Goal: Share content

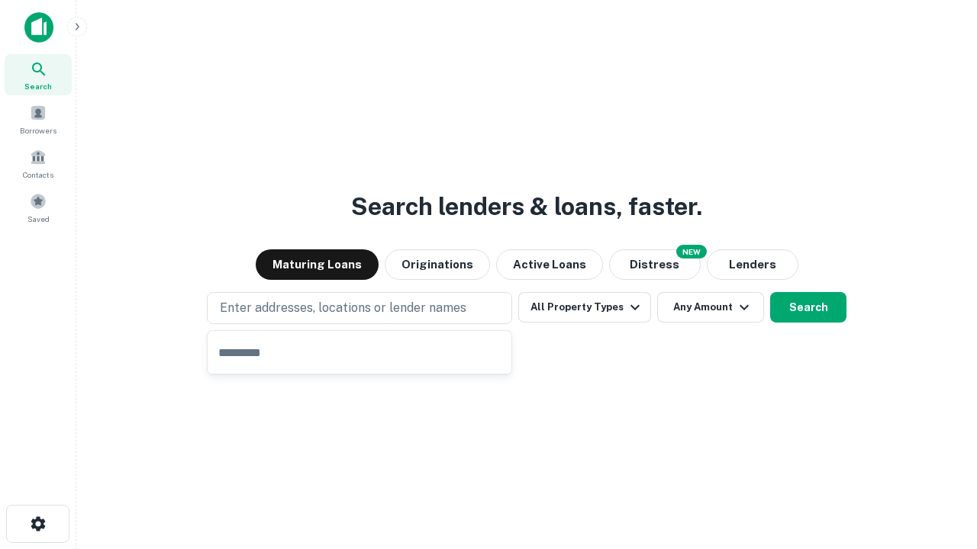
type input "**********"
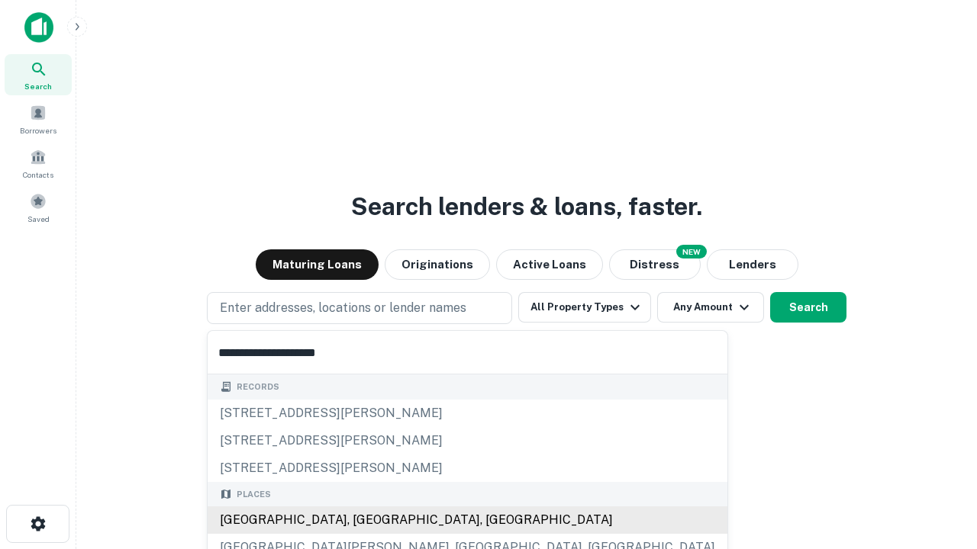
click at [365, 520] on div "Santa Monica, CA, USA" at bounding box center [468, 520] width 520 height 27
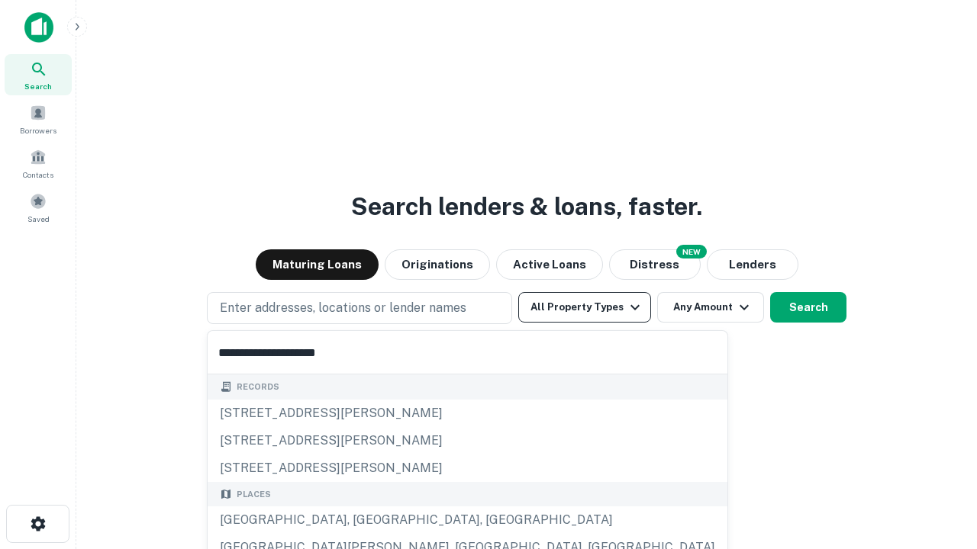
click at [585, 308] on button "All Property Types" at bounding box center [584, 307] width 133 height 31
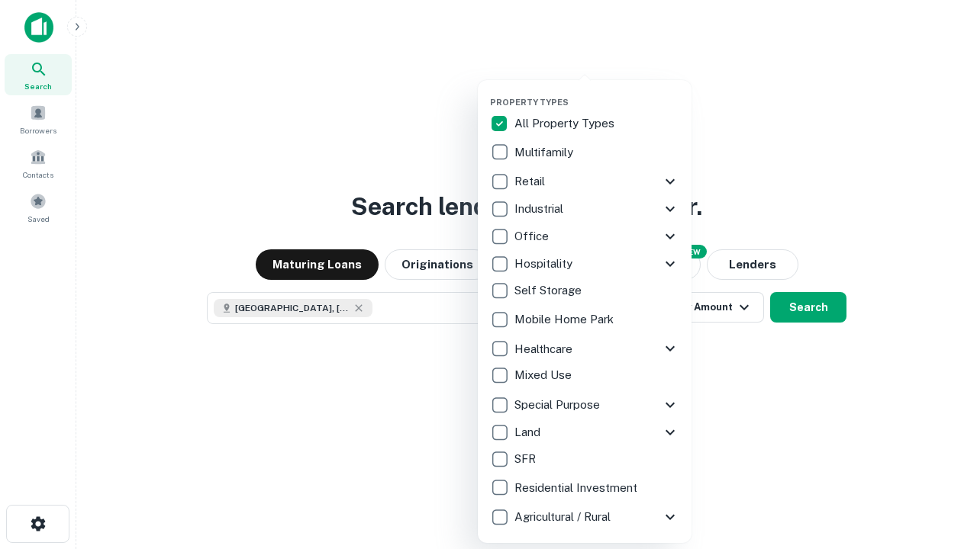
click at [597, 92] on button "button" at bounding box center [597, 92] width 214 height 1
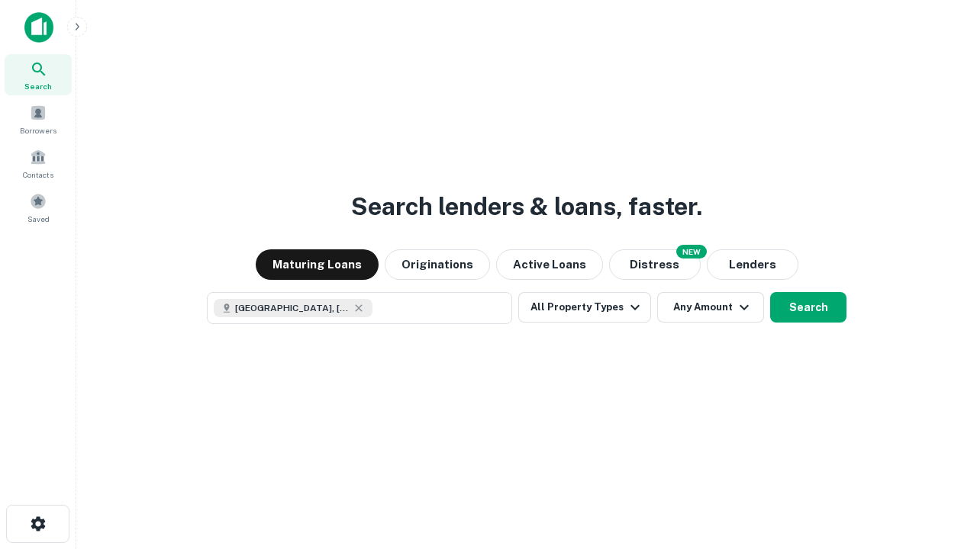
scroll to position [24, 0]
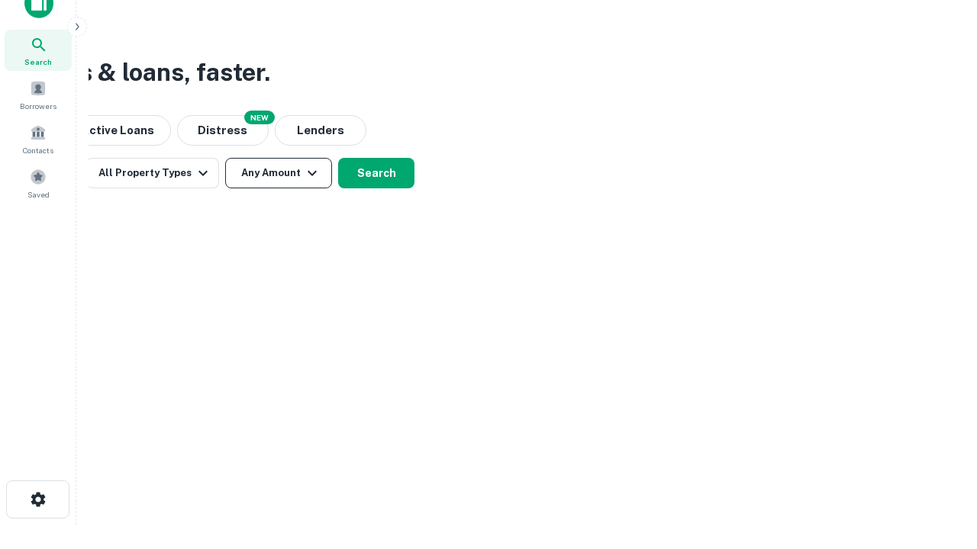
click at [279, 173] on button "Any Amount" at bounding box center [278, 173] width 107 height 31
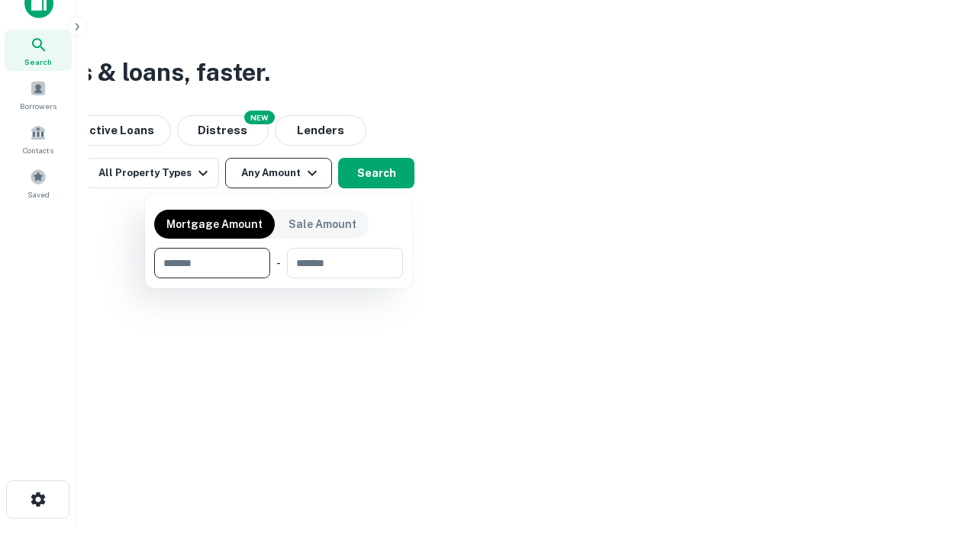
type input "*******"
click at [279, 279] on button "button" at bounding box center [278, 279] width 249 height 1
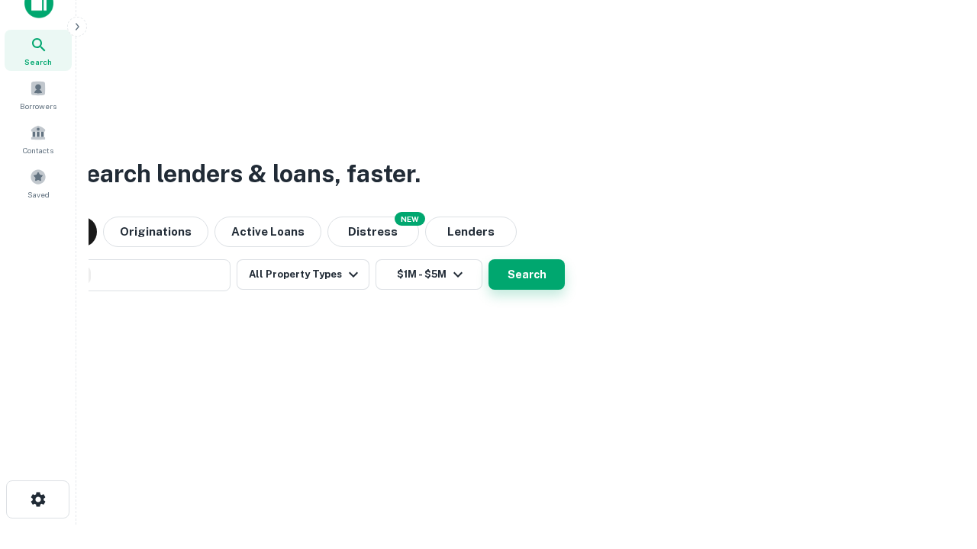
click at [488, 259] on button "Search" at bounding box center [526, 274] width 76 height 31
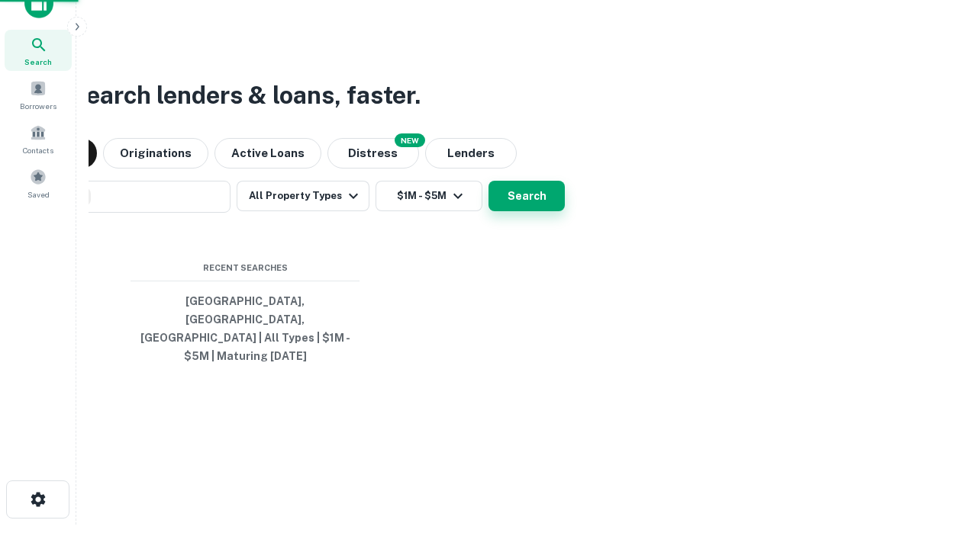
scroll to position [50, 432]
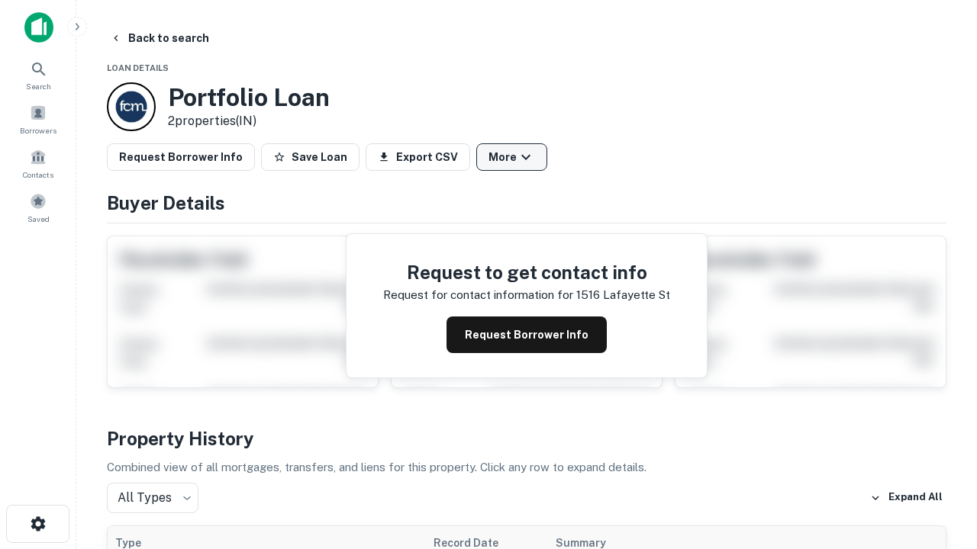
click at [511, 157] on button "More" at bounding box center [511, 156] width 71 height 27
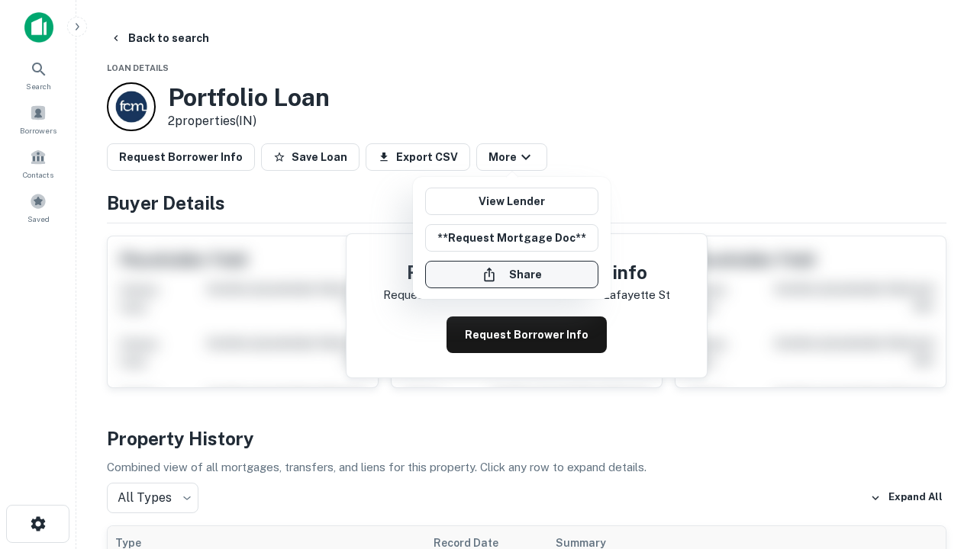
click at [511, 275] on button "Share" at bounding box center [511, 274] width 173 height 27
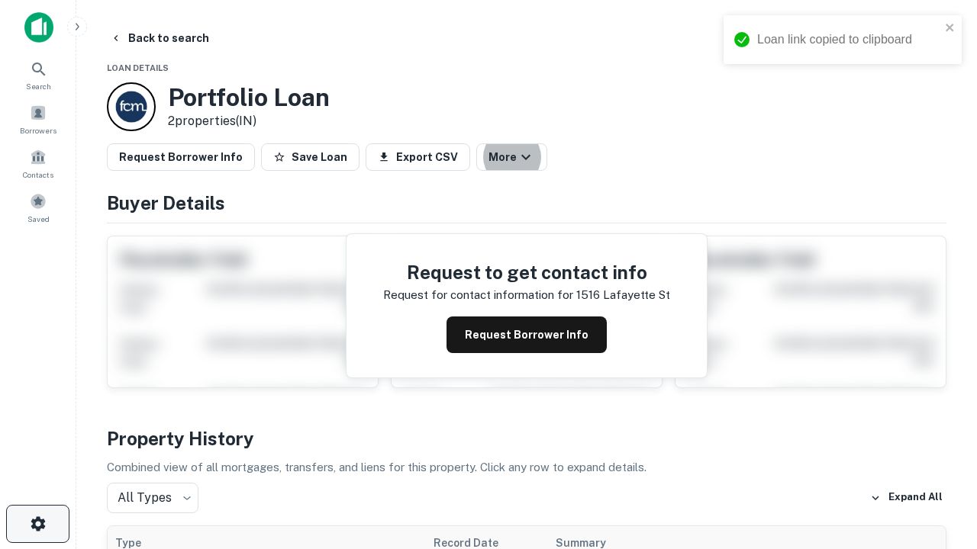
click at [37, 524] on icon "button" at bounding box center [38, 524] width 18 height 18
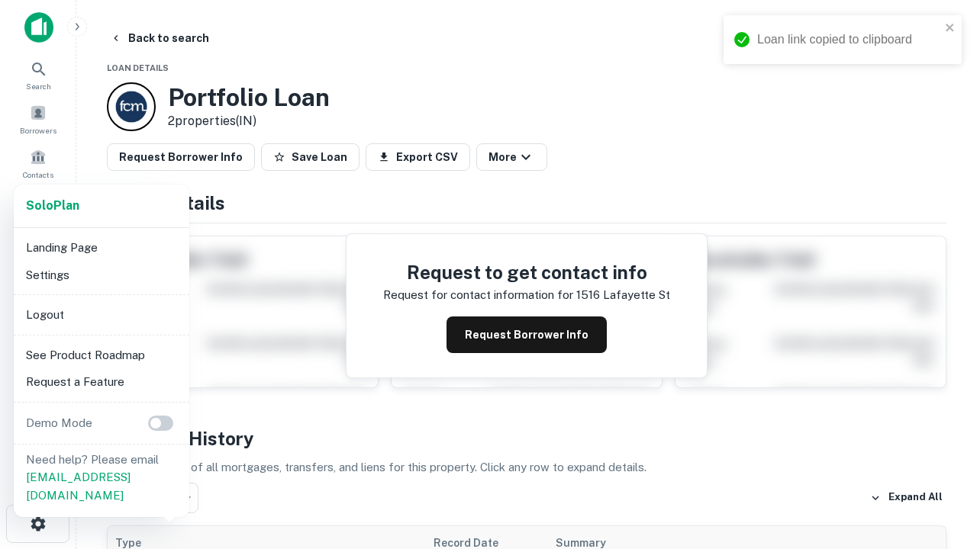
click at [101, 314] on li "Logout" at bounding box center [101, 314] width 163 height 27
